Goal: Communication & Community: Answer question/provide support

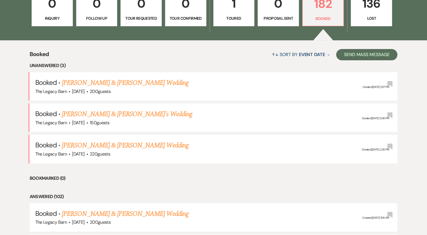
scroll to position [192, 0]
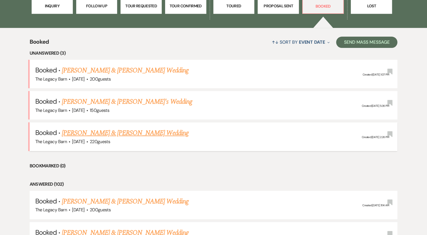
click at [102, 134] on link "[PERSON_NAME] & [PERSON_NAME] Wedding" at bounding box center [125, 133] width 126 height 10
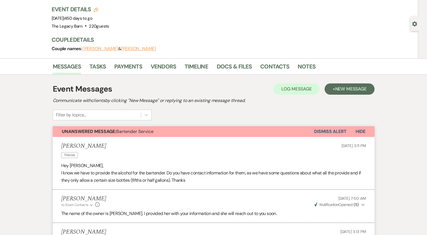
scroll to position [33, 0]
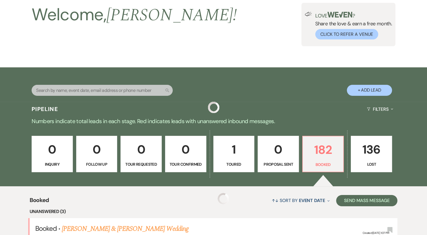
scroll to position [192, 0]
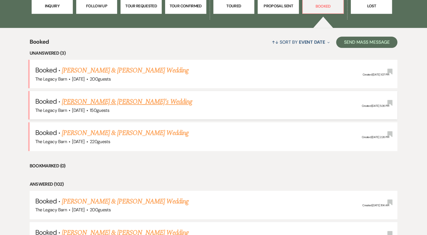
click at [99, 100] on link "[PERSON_NAME] & [PERSON_NAME]'s Wedding" at bounding box center [127, 102] width 130 height 10
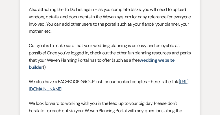
scroll to position [345, 0]
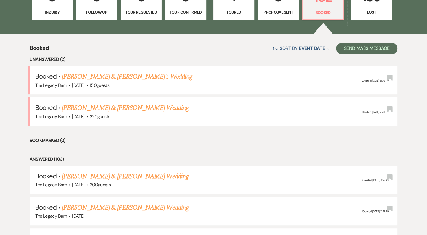
scroll to position [198, 0]
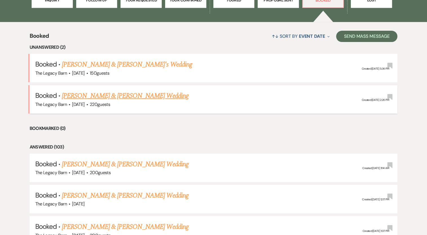
click at [128, 95] on link "[PERSON_NAME] & [PERSON_NAME] Wedding" at bounding box center [125, 96] width 126 height 10
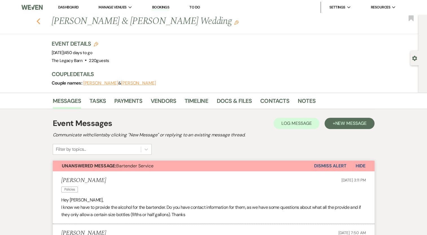
click at [41, 18] on icon "Previous" at bounding box center [38, 21] width 4 height 7
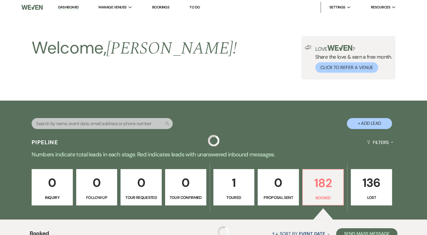
scroll to position [198, 0]
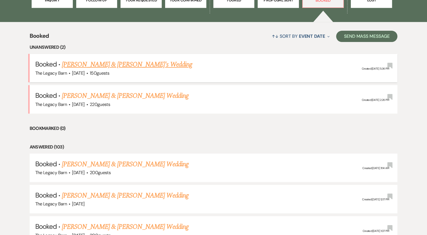
click at [84, 70] on span "[DATE]" at bounding box center [78, 73] width 12 height 6
click at [92, 63] on link "[PERSON_NAME] & [PERSON_NAME]'s Wedding" at bounding box center [127, 65] width 130 height 10
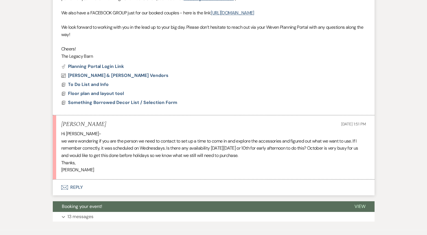
scroll to position [318, 0]
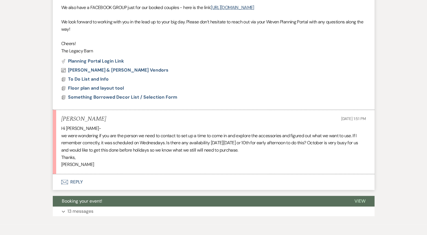
click at [66, 181] on icon "Envelope" at bounding box center [64, 182] width 7 height 5
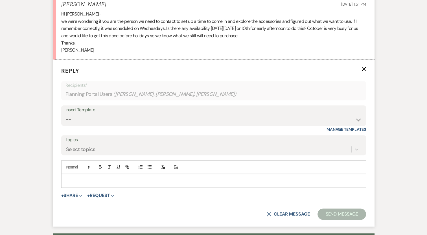
scroll to position [432, 0]
click at [68, 181] on p at bounding box center [214, 181] width 296 height 6
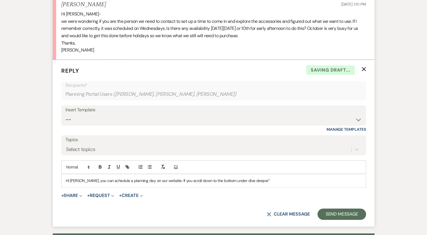
click at [231, 178] on p "Hi [PERSON_NAME], you can schedule a planning day on our website. If you scroll…" at bounding box center [214, 181] width 296 height 6
click at [255, 180] on p "Hi [PERSON_NAME], you can schedule a planning day on our website. If you scroll…" at bounding box center [214, 181] width 296 height 6
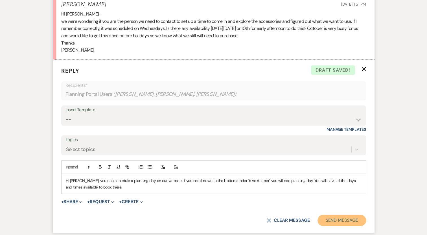
click at [343, 218] on button "Send Message" at bounding box center [341, 220] width 48 height 11
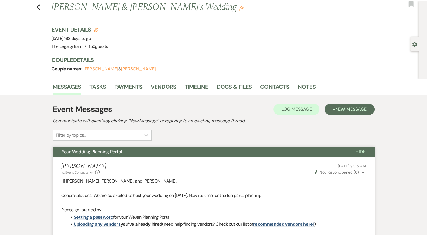
scroll to position [0, 0]
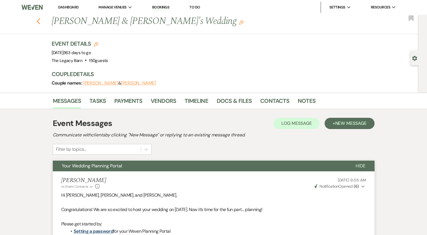
click at [40, 20] on use "button" at bounding box center [38, 21] width 4 height 6
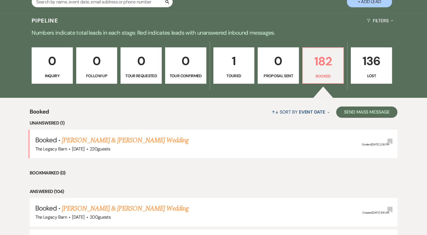
scroll to position [128, 0]
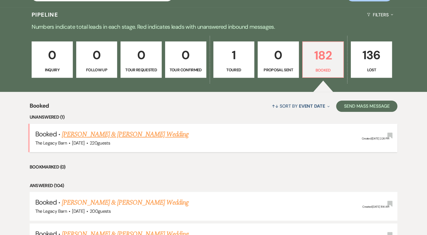
click at [155, 133] on link "[PERSON_NAME] & [PERSON_NAME] Wedding" at bounding box center [125, 135] width 126 height 10
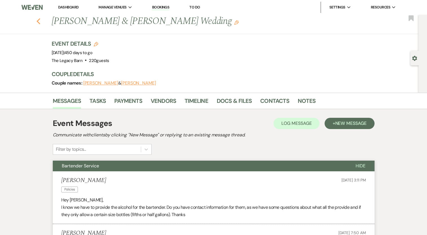
click at [41, 21] on icon "Previous" at bounding box center [38, 21] width 4 height 7
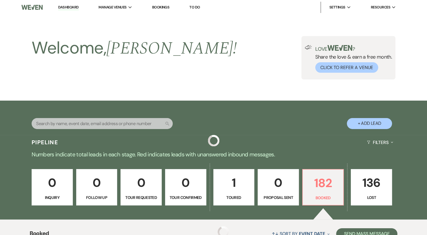
scroll to position [128, 0]
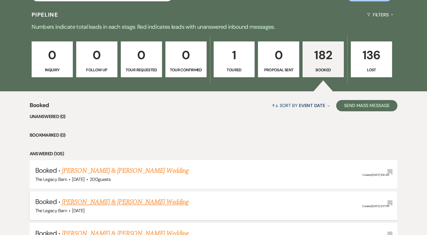
click at [98, 201] on link "[PERSON_NAME] & [PERSON_NAME] Wedding" at bounding box center [125, 202] width 126 height 10
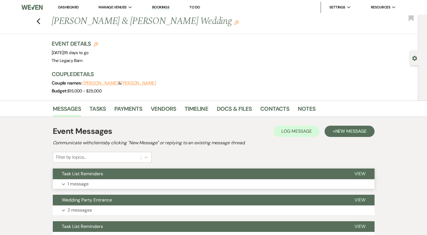
click at [75, 183] on p "1 message" at bounding box center [77, 184] width 21 height 7
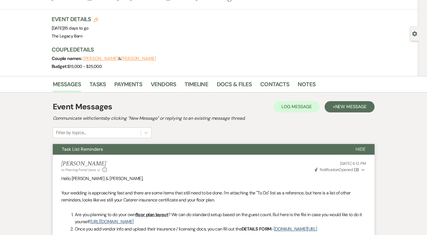
scroll to position [24, 0]
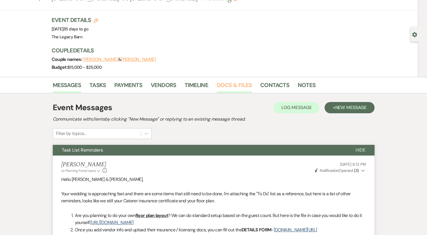
click at [234, 84] on link "Docs & Files" at bounding box center [234, 87] width 35 height 12
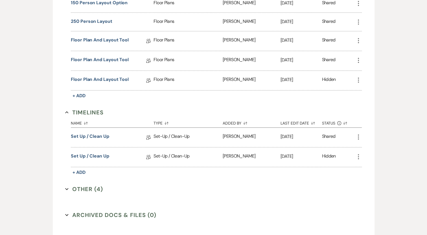
scroll to position [464, 0]
click at [95, 185] on button "Other (4) Expand" at bounding box center [84, 189] width 38 height 8
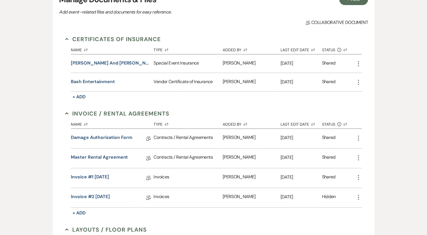
scroll to position [113, 0]
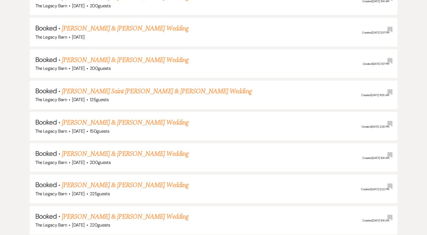
scroll to position [259, 0]
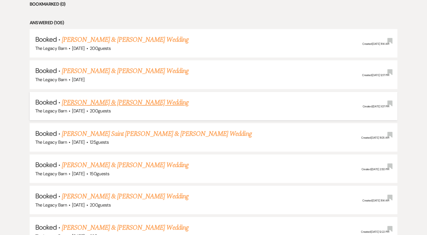
click at [142, 101] on link "[PERSON_NAME] & [PERSON_NAME] Wedding" at bounding box center [125, 103] width 126 height 10
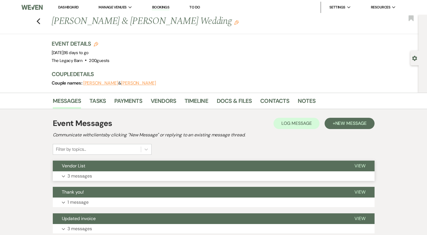
click at [70, 166] on span "Vendor List" at bounding box center [73, 166] width 23 height 6
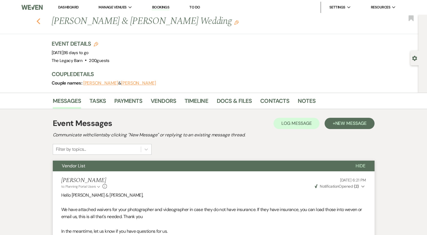
click at [40, 20] on use "button" at bounding box center [38, 21] width 4 height 6
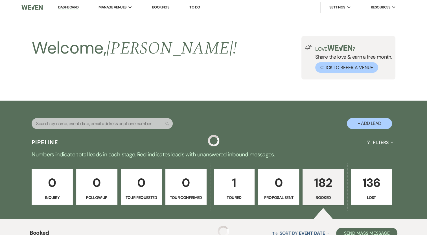
scroll to position [259, 0]
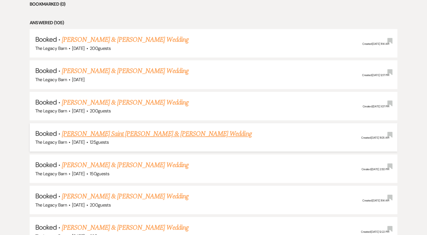
click at [134, 134] on link "[PERSON_NAME] Saint [PERSON_NAME] & [PERSON_NAME] Wedding" at bounding box center [157, 134] width 190 height 10
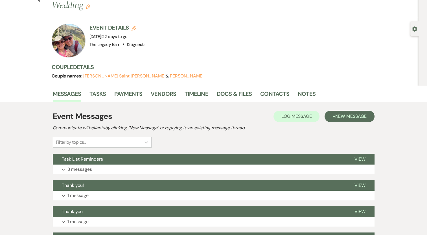
scroll to position [30, 0]
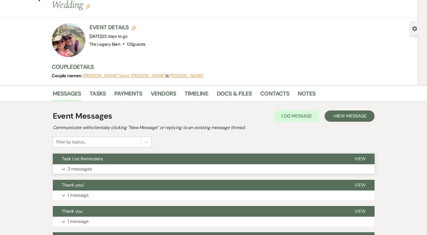
click at [72, 166] on p "3 messages" at bounding box center [79, 169] width 25 height 7
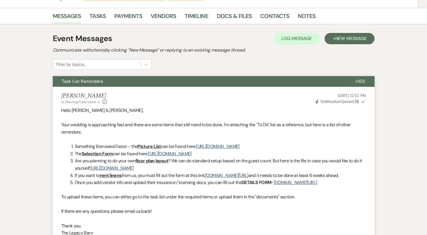
scroll to position [105, 0]
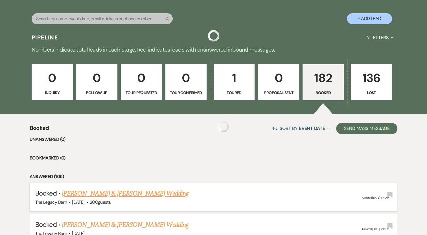
scroll to position [259, 0]
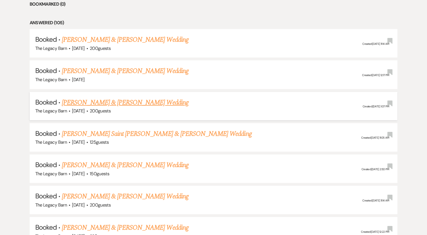
drag, startPoint x: 279, startPoint y: 120, endPoint x: 307, endPoint y: 99, distance: 35.0
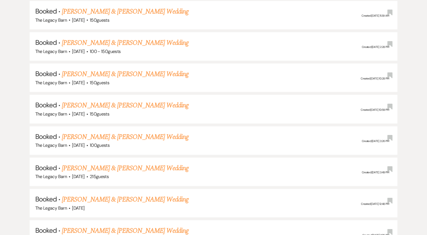
scroll to position [606, 0]
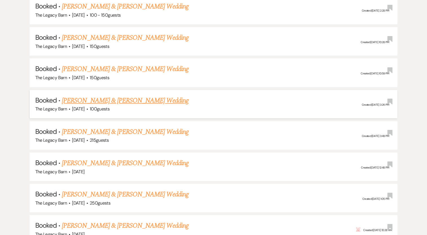
click at [76, 97] on link "[PERSON_NAME] & [PERSON_NAME] Wedding" at bounding box center [125, 101] width 126 height 10
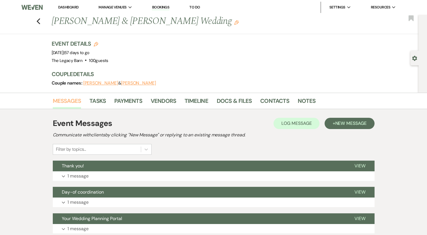
click at [76, 97] on link "Messages" at bounding box center [67, 103] width 28 height 12
click at [228, 102] on link "Docs & Files" at bounding box center [234, 103] width 35 height 12
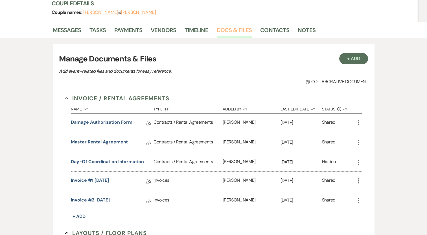
scroll to position [70, 0]
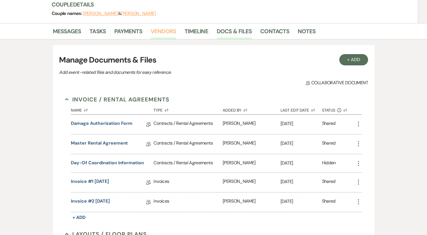
click at [165, 31] on link "Vendors" at bounding box center [163, 33] width 25 height 12
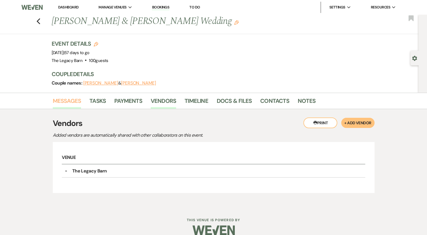
click at [73, 102] on link "Messages" at bounding box center [67, 103] width 28 height 12
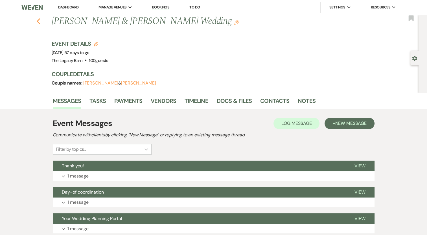
click at [40, 23] on use "button" at bounding box center [38, 21] width 4 height 6
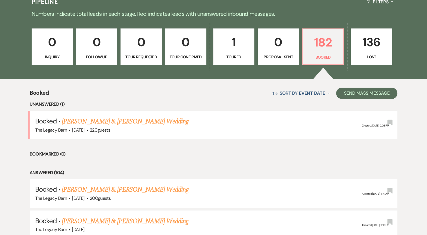
scroll to position [104, 0]
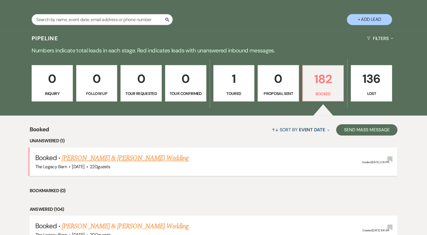
click at [145, 161] on link "[PERSON_NAME] & [PERSON_NAME] Wedding" at bounding box center [125, 158] width 126 height 10
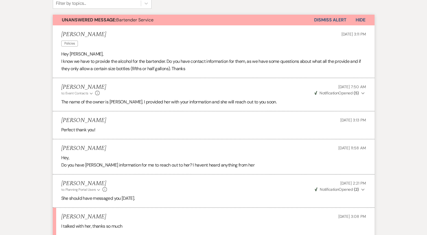
scroll to position [128, 0]
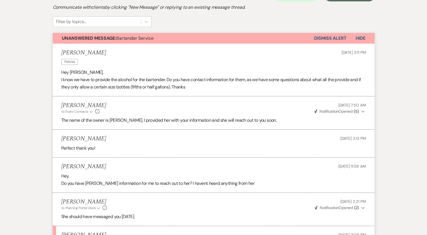
click at [332, 38] on button "Dismiss Alert" at bounding box center [330, 38] width 32 height 11
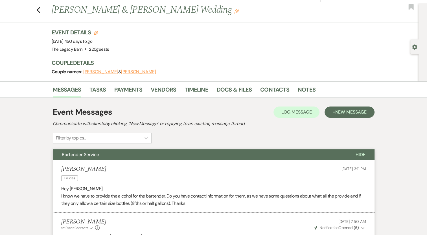
scroll to position [8, 0]
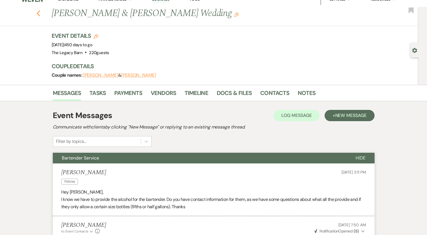
click at [41, 13] on icon "Previous" at bounding box center [38, 13] width 4 height 7
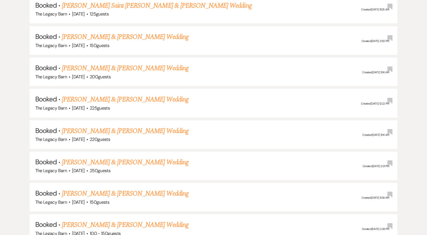
scroll to position [394, 0]
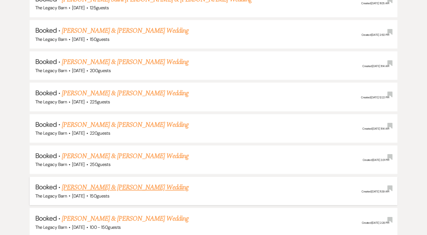
click at [139, 185] on link "[PERSON_NAME] & [PERSON_NAME] Wedding" at bounding box center [125, 188] width 126 height 10
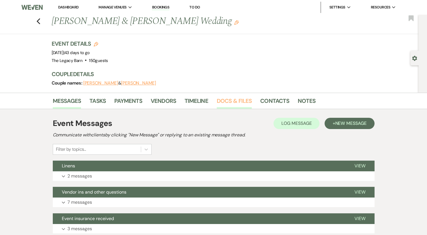
click at [231, 103] on link "Docs & Files" at bounding box center [234, 103] width 35 height 12
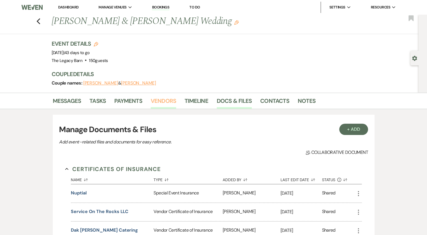
click at [155, 99] on link "Vendors" at bounding box center [163, 103] width 25 height 12
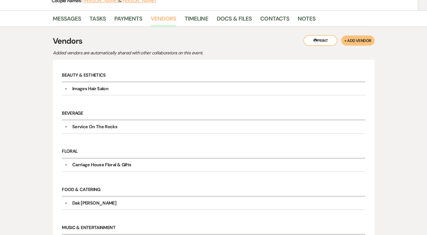
scroll to position [16, 0]
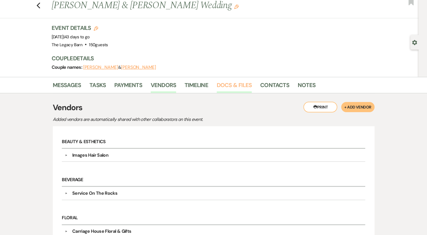
click at [237, 87] on link "Docs & Files" at bounding box center [234, 87] width 35 height 12
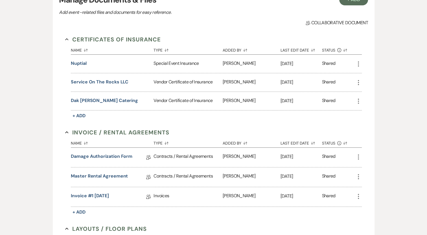
scroll to position [130, 0]
click at [114, 173] on link "Master Rental Agreement" at bounding box center [99, 177] width 57 height 9
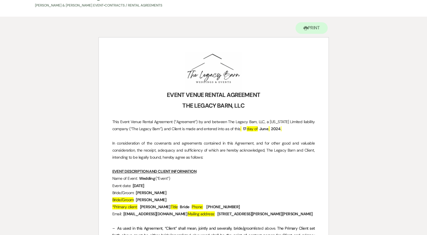
scroll to position [21, 0]
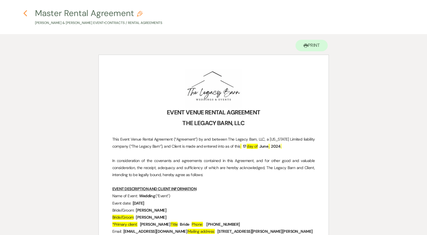
click at [26, 13] on icon "Previous" at bounding box center [25, 13] width 4 height 7
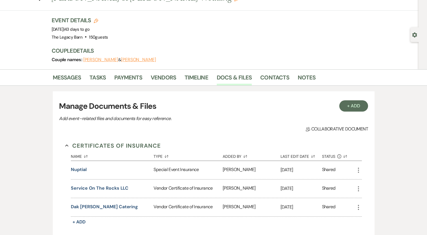
scroll to position [14, 0]
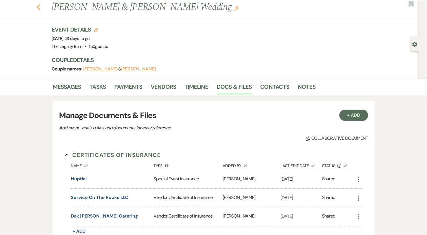
click at [40, 6] on use "button" at bounding box center [38, 7] width 4 height 6
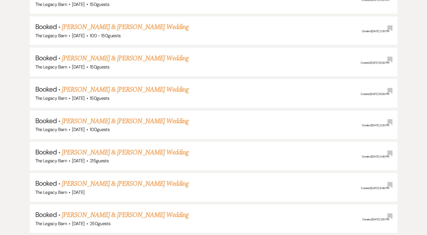
scroll to position [591, 0]
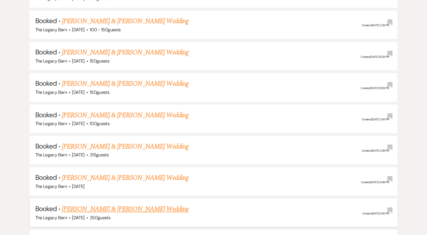
click at [101, 204] on link "[PERSON_NAME] & [PERSON_NAME] Wedding" at bounding box center [125, 209] width 126 height 10
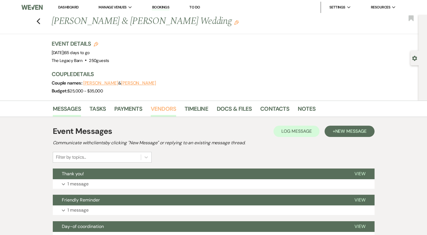
click at [159, 105] on link "Vendors" at bounding box center [163, 110] width 25 height 12
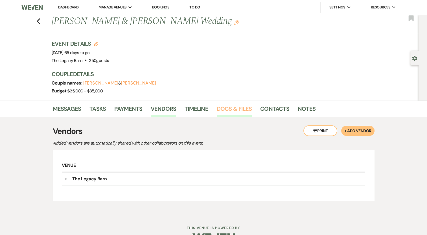
click at [221, 111] on link "Docs & Files" at bounding box center [234, 110] width 35 height 12
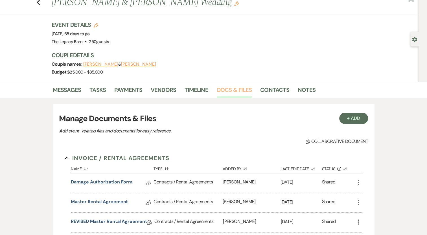
scroll to position [2, 0]
